Goal: Task Accomplishment & Management: Complete application form

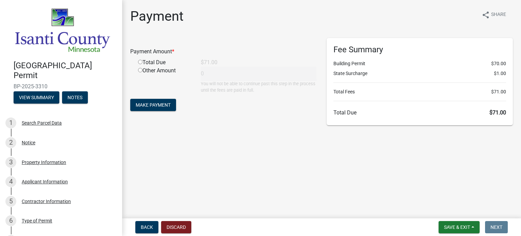
click at [140, 61] on input "radio" at bounding box center [140, 62] width 4 height 4
radio input "true"
type input "71"
click at [146, 105] on span "Make Payment" at bounding box center [153, 104] width 35 height 5
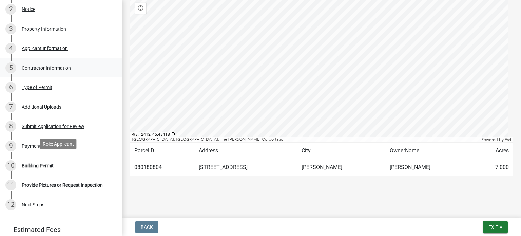
scroll to position [136, 0]
